Goal: Navigation & Orientation: Find specific page/section

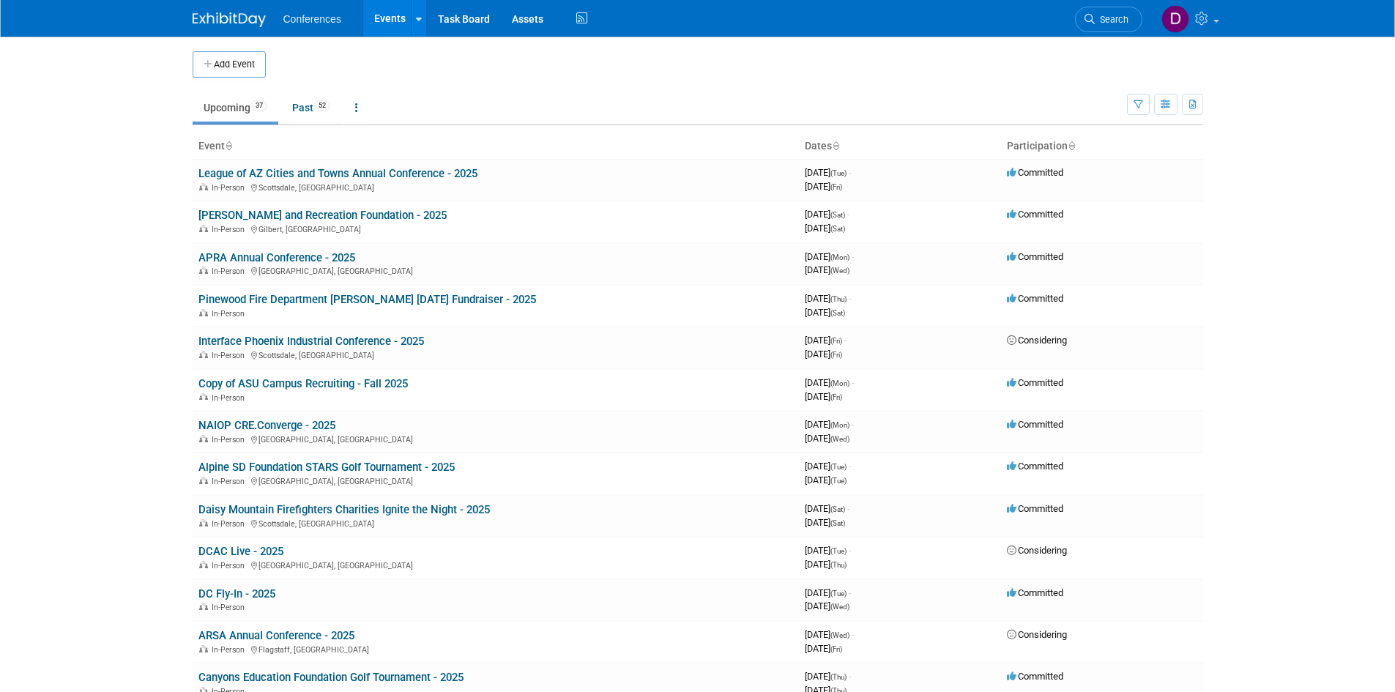
click at [141, 369] on body "Conferences Events Add Event Bulk Upload Events Shareable Event Boards Recently…" at bounding box center [697, 346] width 1395 height 692
click at [86, 330] on body "Conferences Events Add Event Bulk Upload Events Shareable Event Boards Recently…" at bounding box center [697, 346] width 1395 height 692
click at [306, 105] on link "Past 52" at bounding box center [311, 108] width 60 height 28
click at [78, 191] on body "Conferences Events Add Event Bulk Upload Events Shareable Event Boards Recently…" at bounding box center [697, 346] width 1395 height 692
click at [100, 250] on body "Conferences Events Add Event Bulk Upload Events Shareable Event Boards Recently…" at bounding box center [697, 346] width 1395 height 692
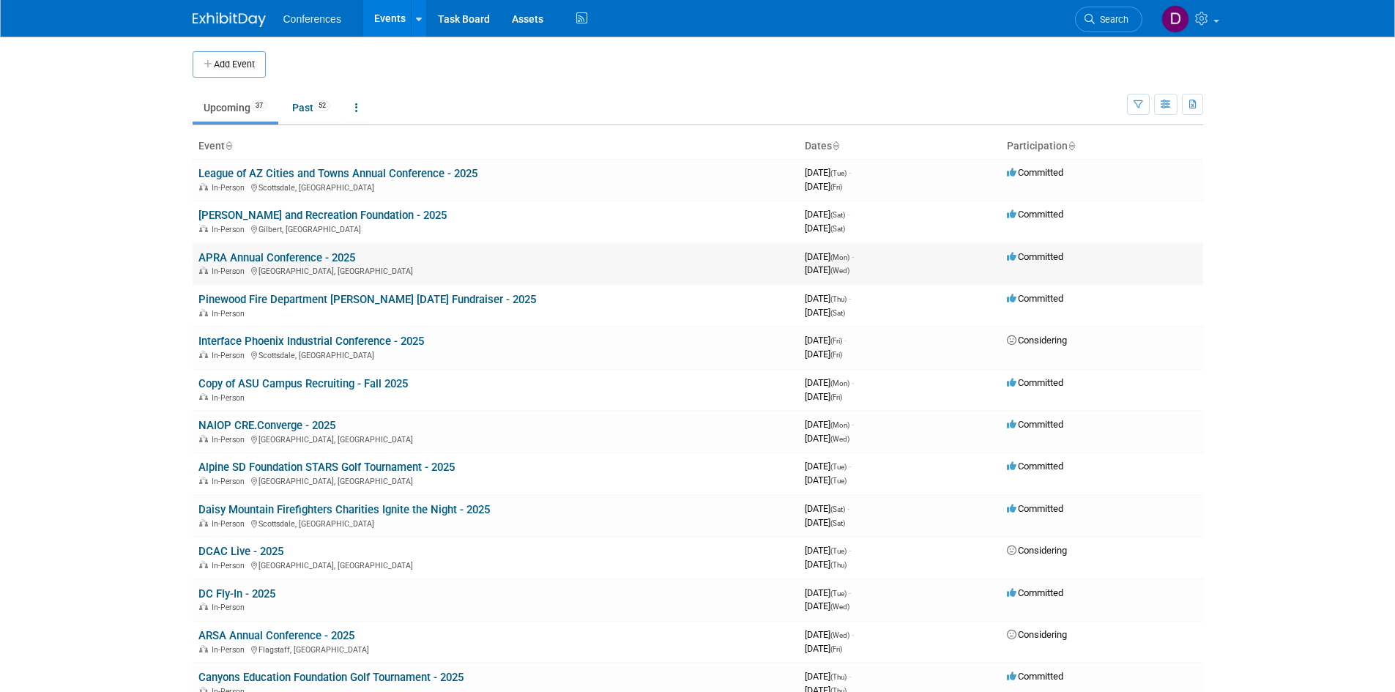
click at [330, 257] on link "APRA Annual Conference - 2025" at bounding box center [276, 257] width 157 height 13
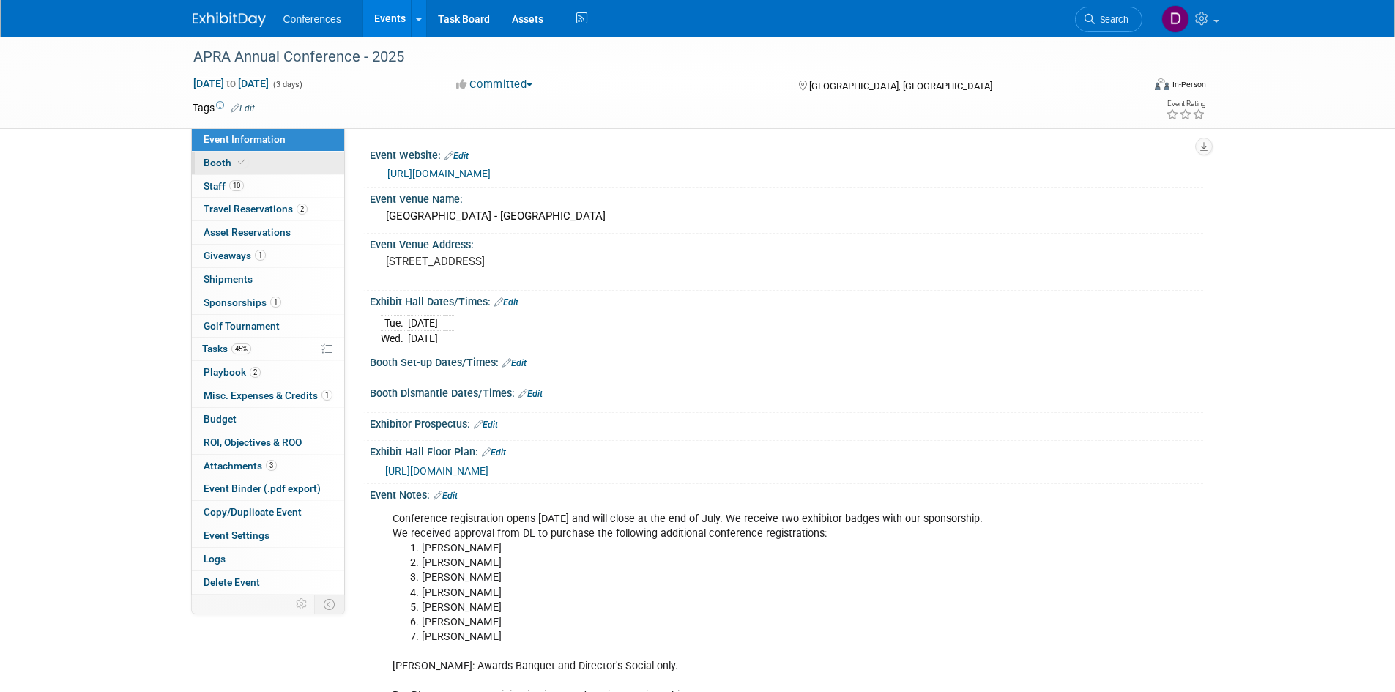
click at [217, 168] on link "Booth" at bounding box center [268, 163] width 152 height 23
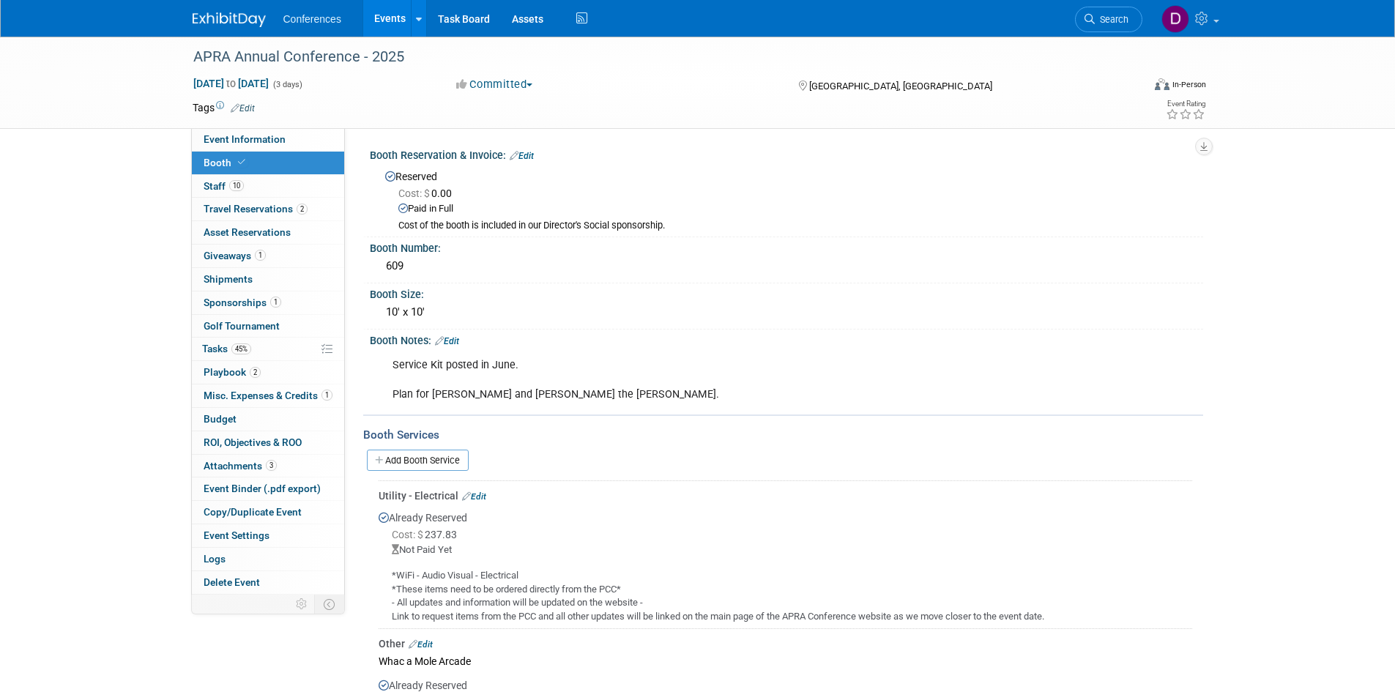
click at [139, 223] on div "APRA Annual Conference - 2025 Aug 25, 2025 to Aug 27, 2025 (3 days) Aug 25, 202…" at bounding box center [697, 459] width 1395 height 845
